Goal: Information Seeking & Learning: Learn about a topic

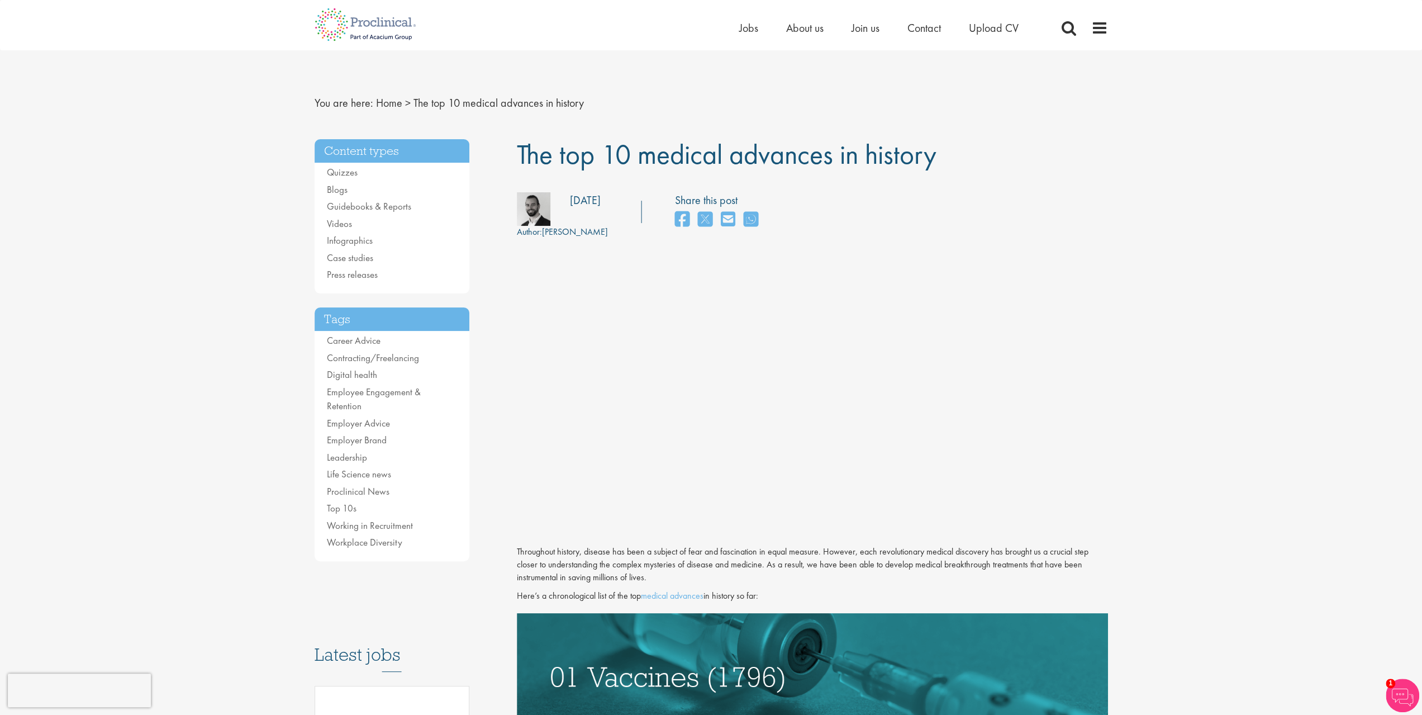
drag, startPoint x: 470, startPoint y: 450, endPoint x: 671, endPoint y: -15, distance: 505.6
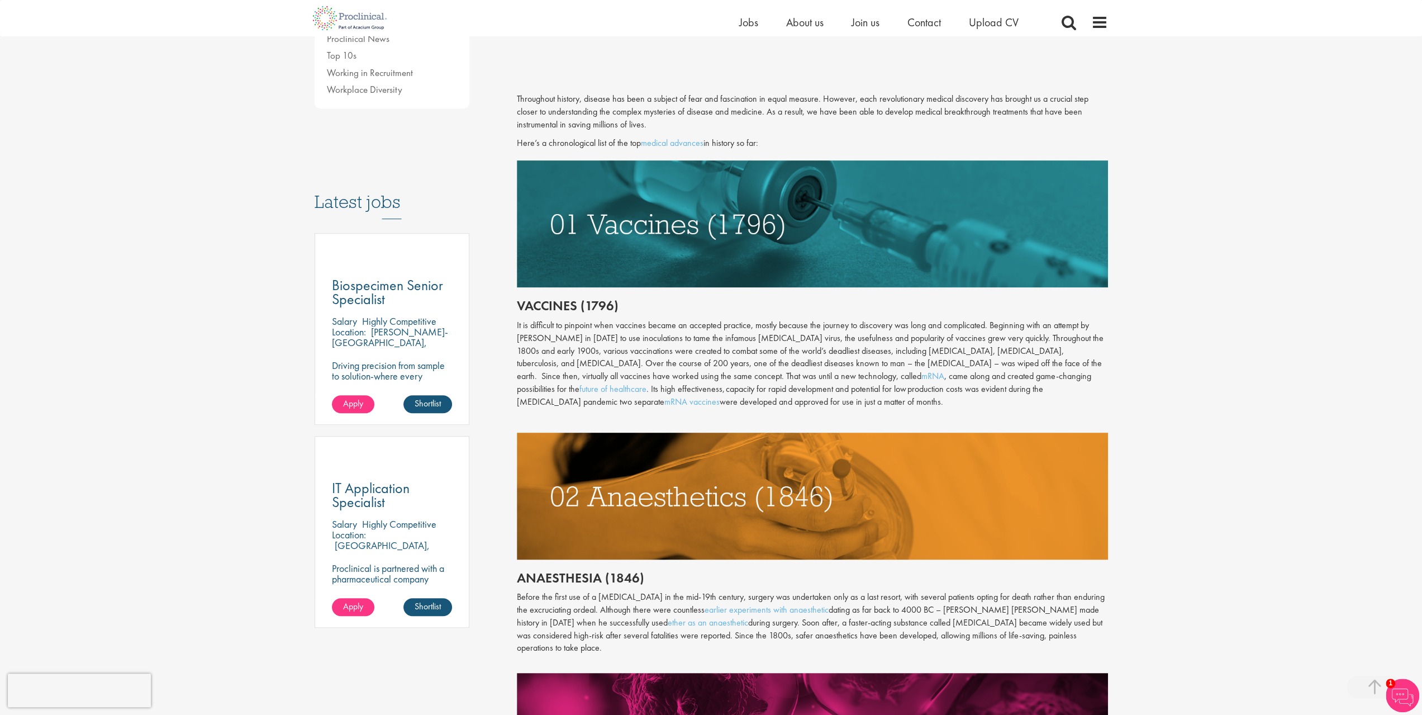
scroll to position [615, 0]
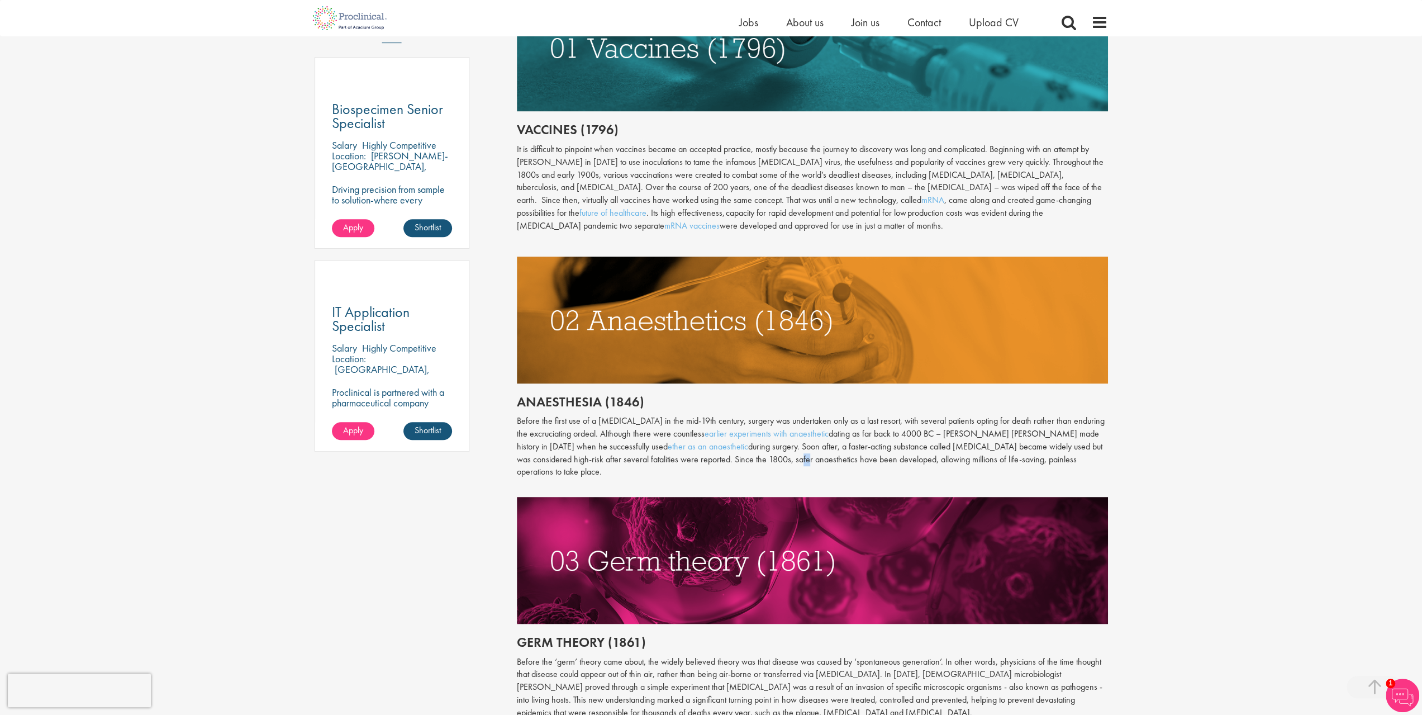
drag, startPoint x: 723, startPoint y: 459, endPoint x: 729, endPoint y: 459, distance: 6.2
click at [729, 459] on p "Before the first use of a [MEDICAL_DATA] in the mid-19th century, surgery was u…" at bounding box center [812, 447] width 591 height 64
drag, startPoint x: 723, startPoint y: 467, endPoint x: 724, endPoint y: 461, distance: 6.2
click at [723, 465] on div "Throughout history, disease has been a subject of fear and fascination in equal…" at bounding box center [812, 403] width 591 height 973
drag, startPoint x: 724, startPoint y: 460, endPoint x: 767, endPoint y: 465, distance: 42.8
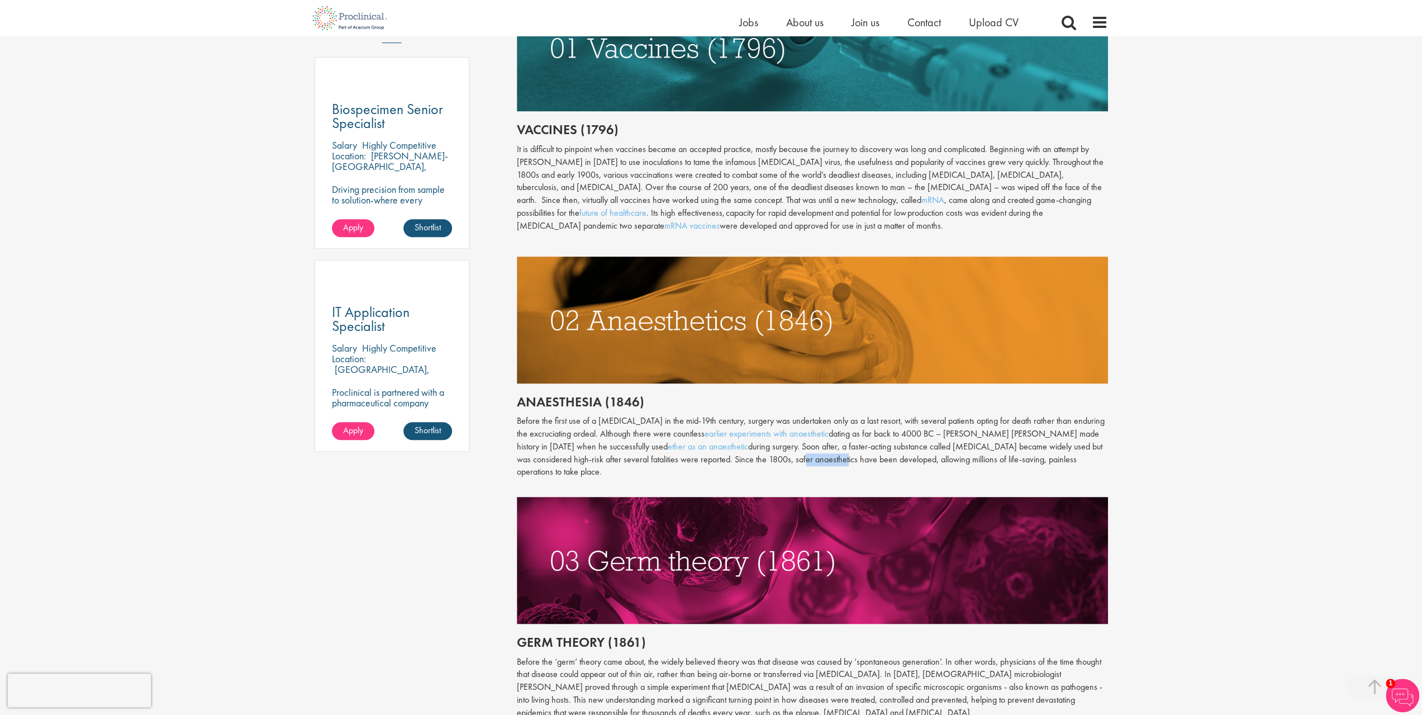
click at [767, 465] on div "Throughout history, disease has been a subject of fear and fascination in equal…" at bounding box center [812, 403] width 591 height 973
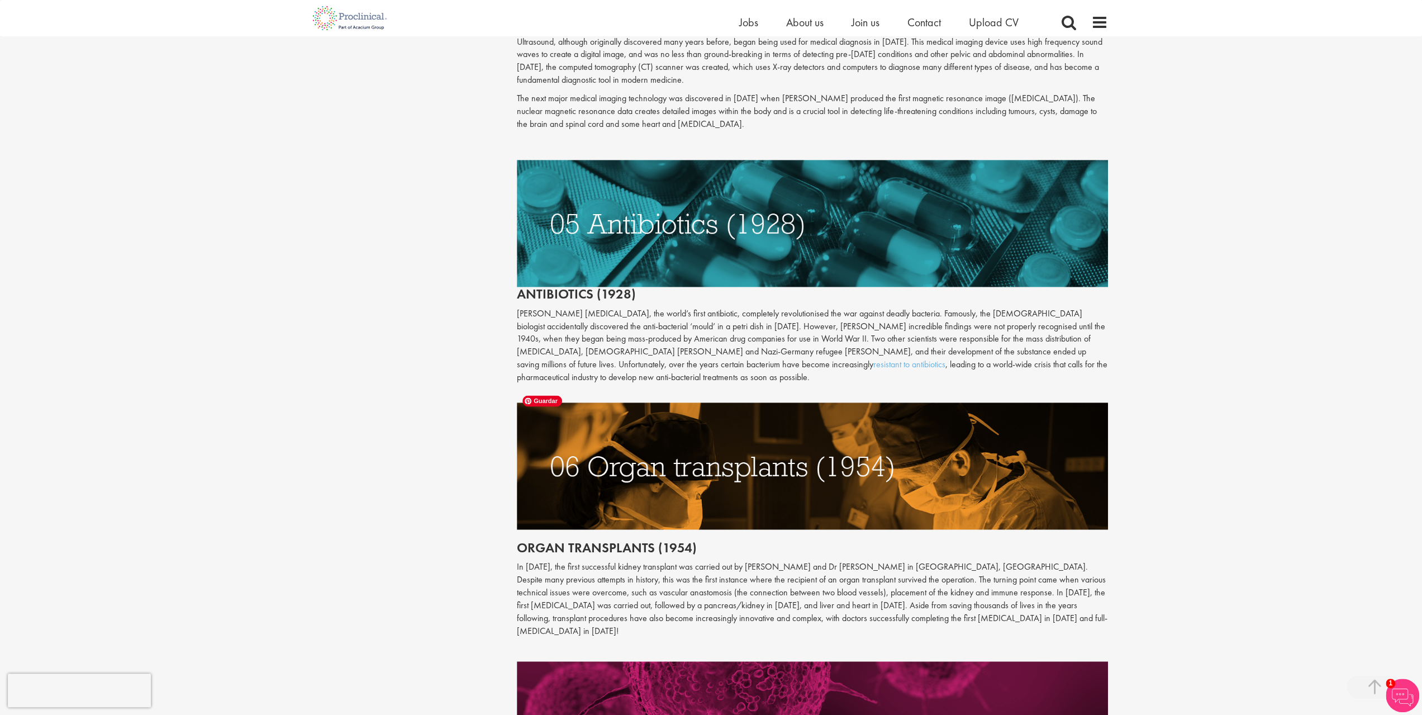
scroll to position [1620, 0]
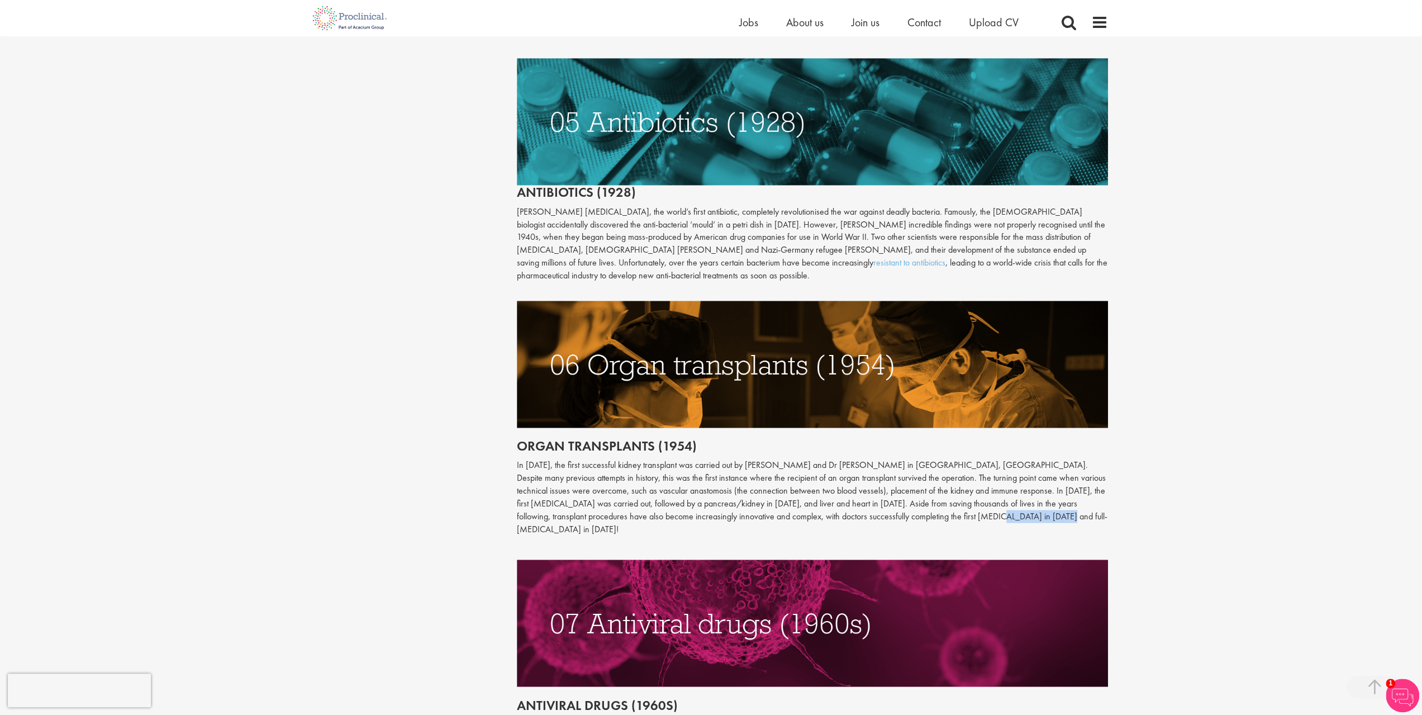
drag, startPoint x: 902, startPoint y: 503, endPoint x: 951, endPoint y: 503, distance: 49.2
click at [963, 505] on p "In [DATE], the first successful kidney transplant was carried out by [PERSON_NA…" at bounding box center [812, 497] width 591 height 77
click at [947, 500] on p "In [DATE], the first successful kidney transplant was carried out by [PERSON_NA…" at bounding box center [812, 497] width 591 height 77
drag, startPoint x: 900, startPoint y: 503, endPoint x: 959, endPoint y: 503, distance: 58.7
click at [964, 505] on p "In [DATE], the first successful kidney transplant was carried out by [PERSON_NA…" at bounding box center [812, 497] width 591 height 77
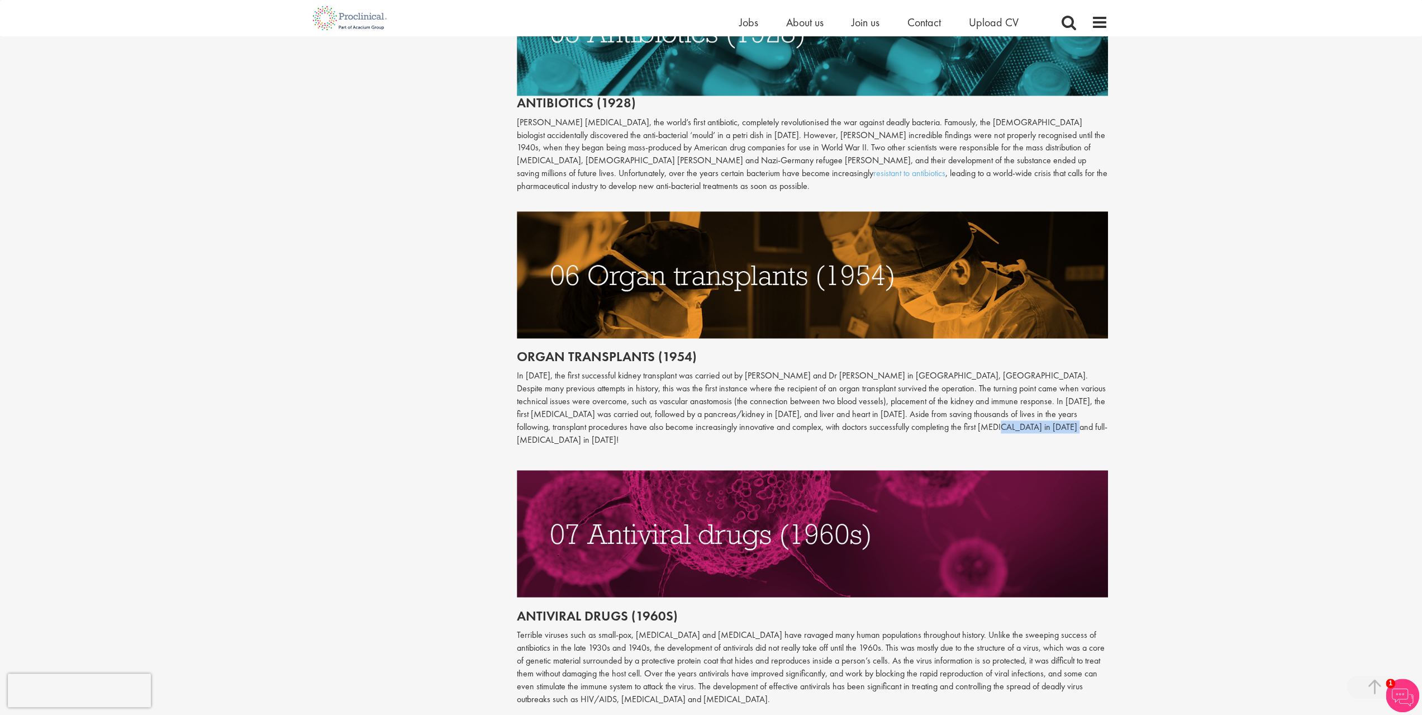
scroll to position [1844, 0]
